Goal: Navigation & Orientation: Find specific page/section

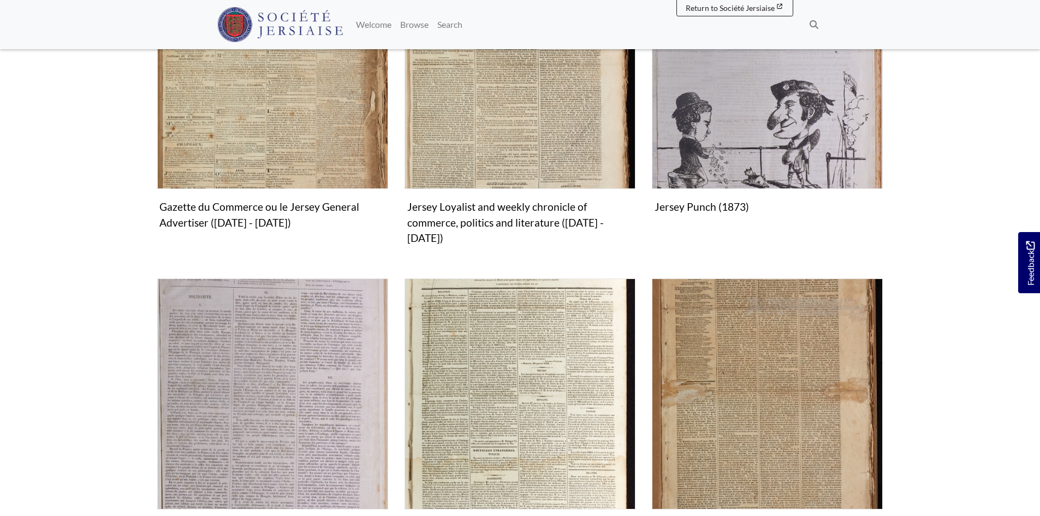
scroll to position [1147, 0]
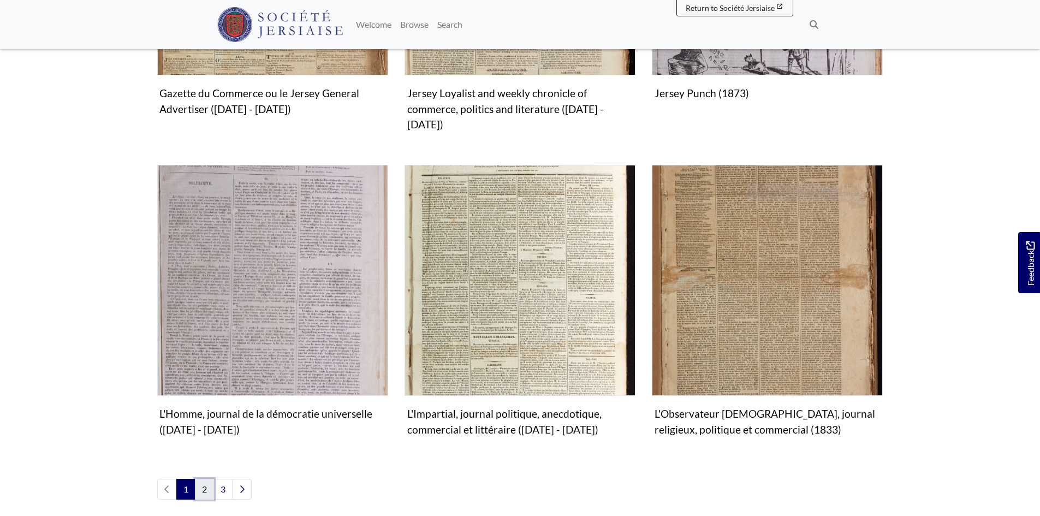
click at [204, 482] on link "2" at bounding box center [204, 489] width 19 height 21
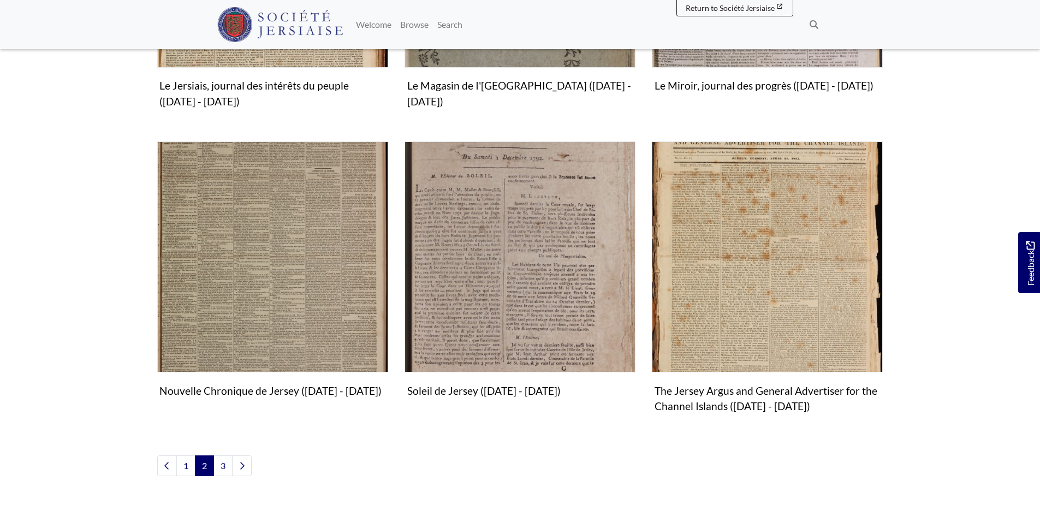
scroll to position [1256, 0]
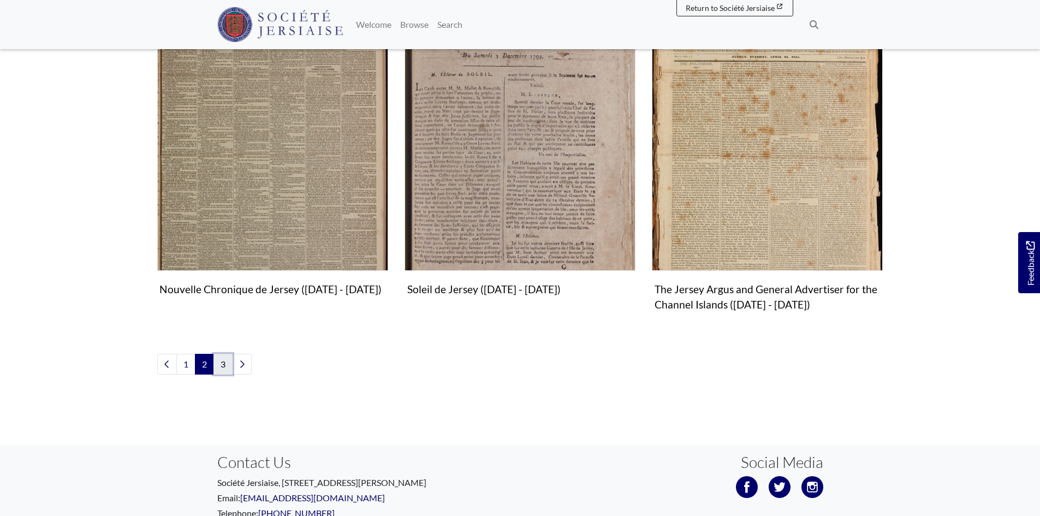
click at [225, 361] on link "3" at bounding box center [222, 364] width 19 height 21
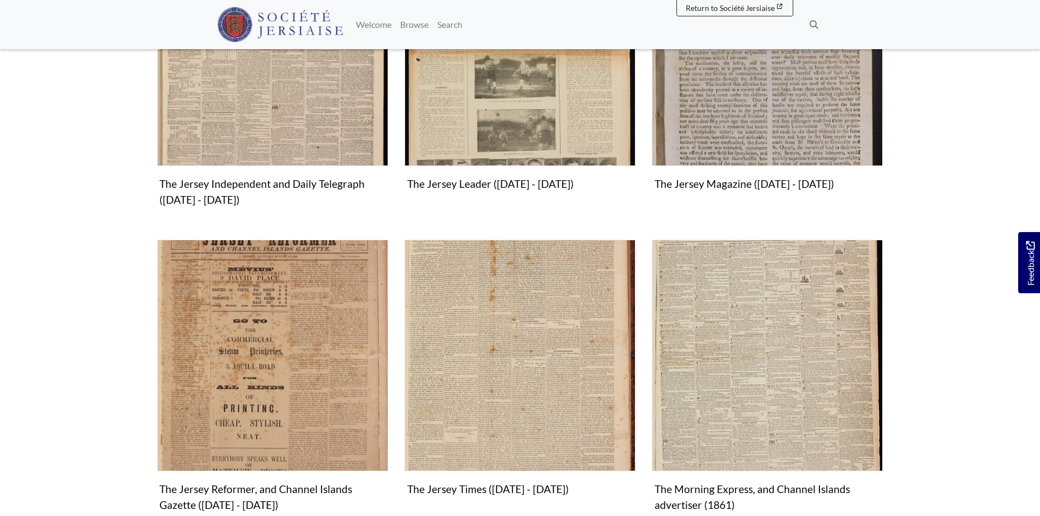
scroll to position [546, 0]
